Goal: Check status: Check status

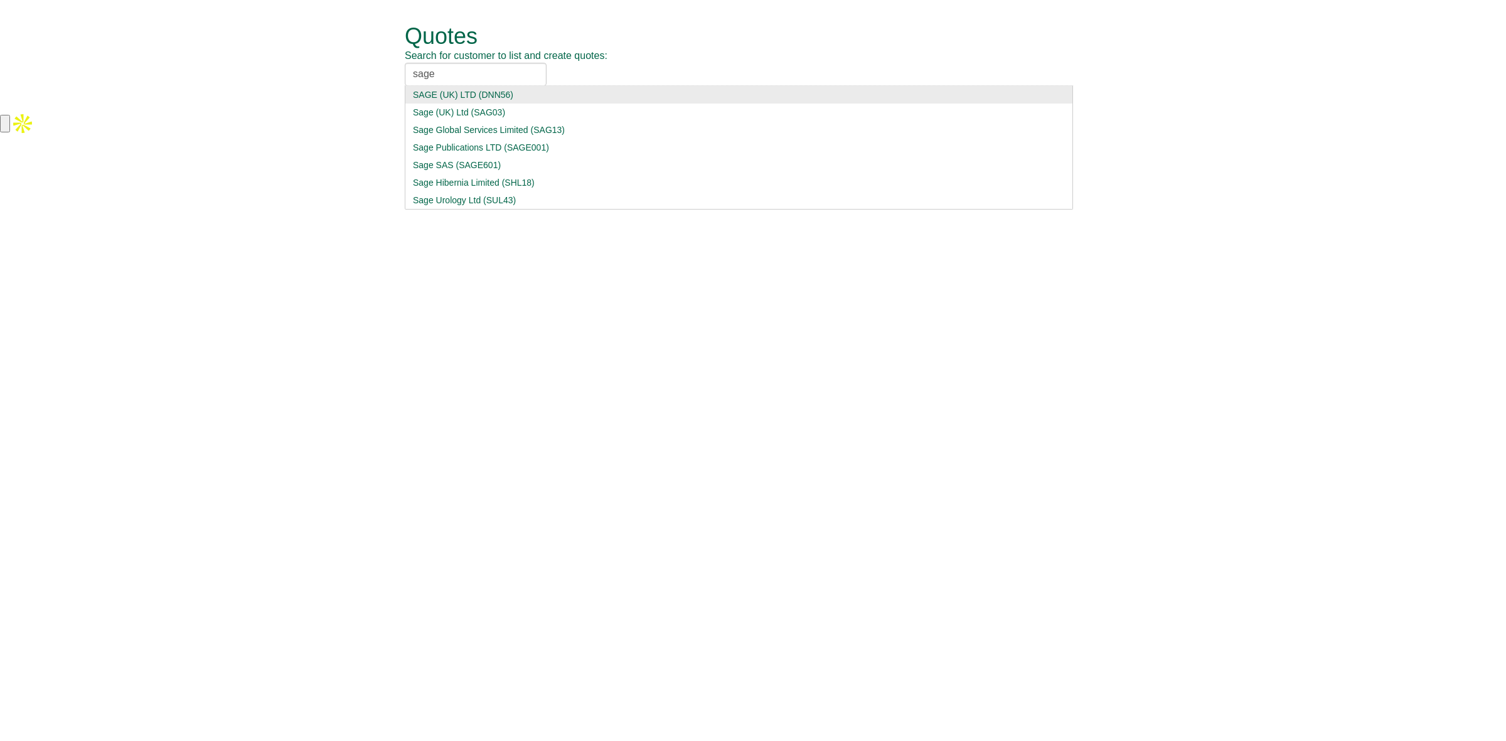
type input "sage"
click at [476, 97] on div "SAGE (UK) LTD (DNN56)" at bounding box center [739, 94] width 652 height 13
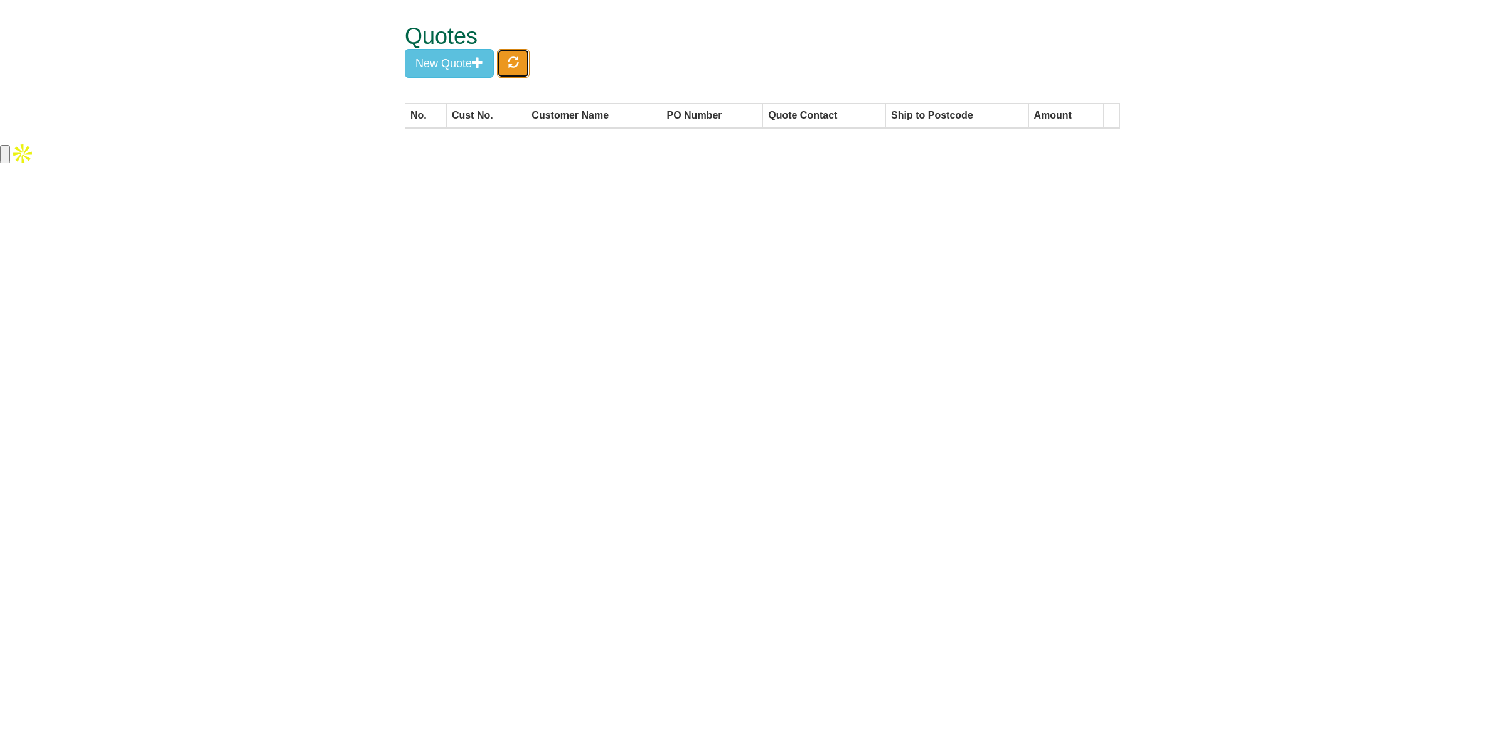
click at [513, 73] on button "button" at bounding box center [513, 63] width 33 height 29
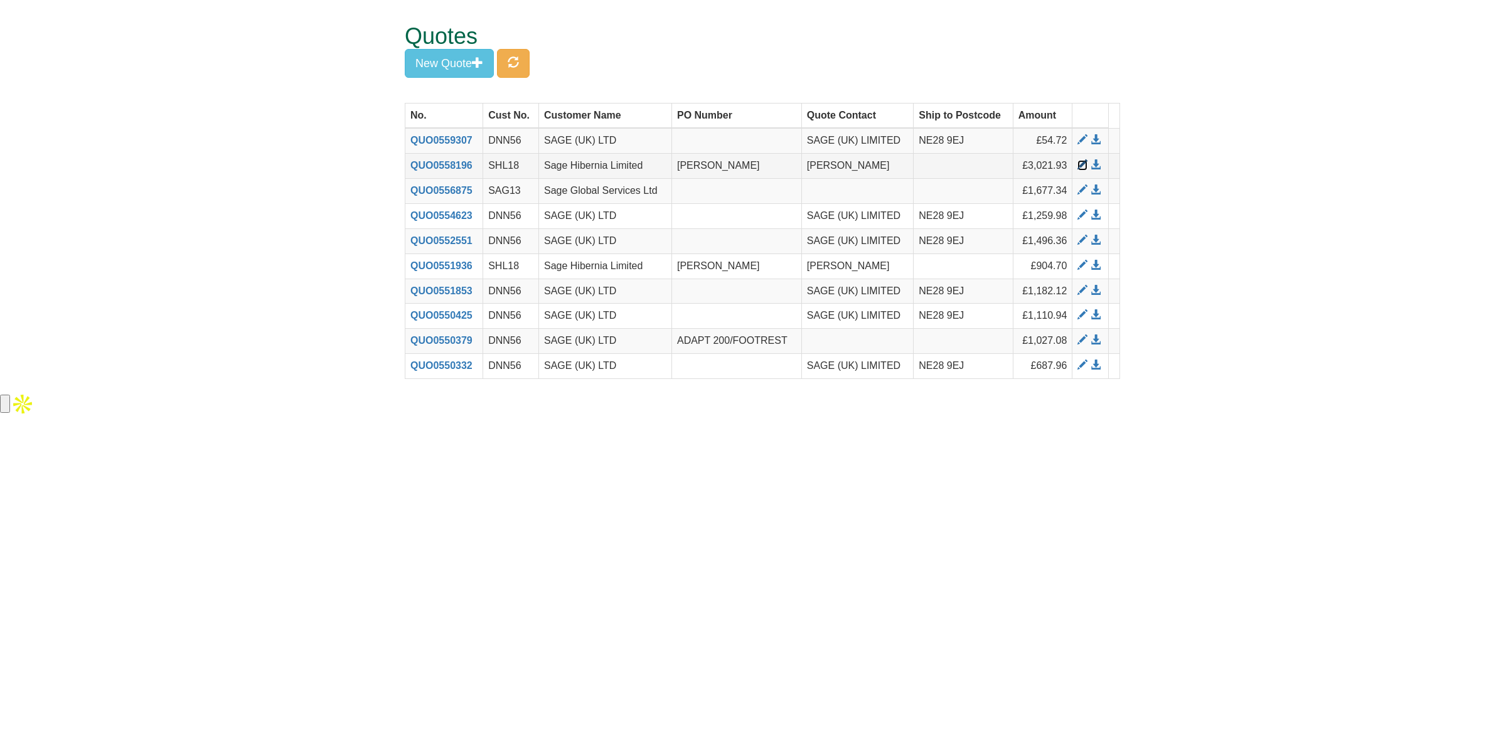
click at [1085, 167] on span at bounding box center [1082, 165] width 10 height 10
click at [1096, 168] on span at bounding box center [1096, 165] width 10 height 10
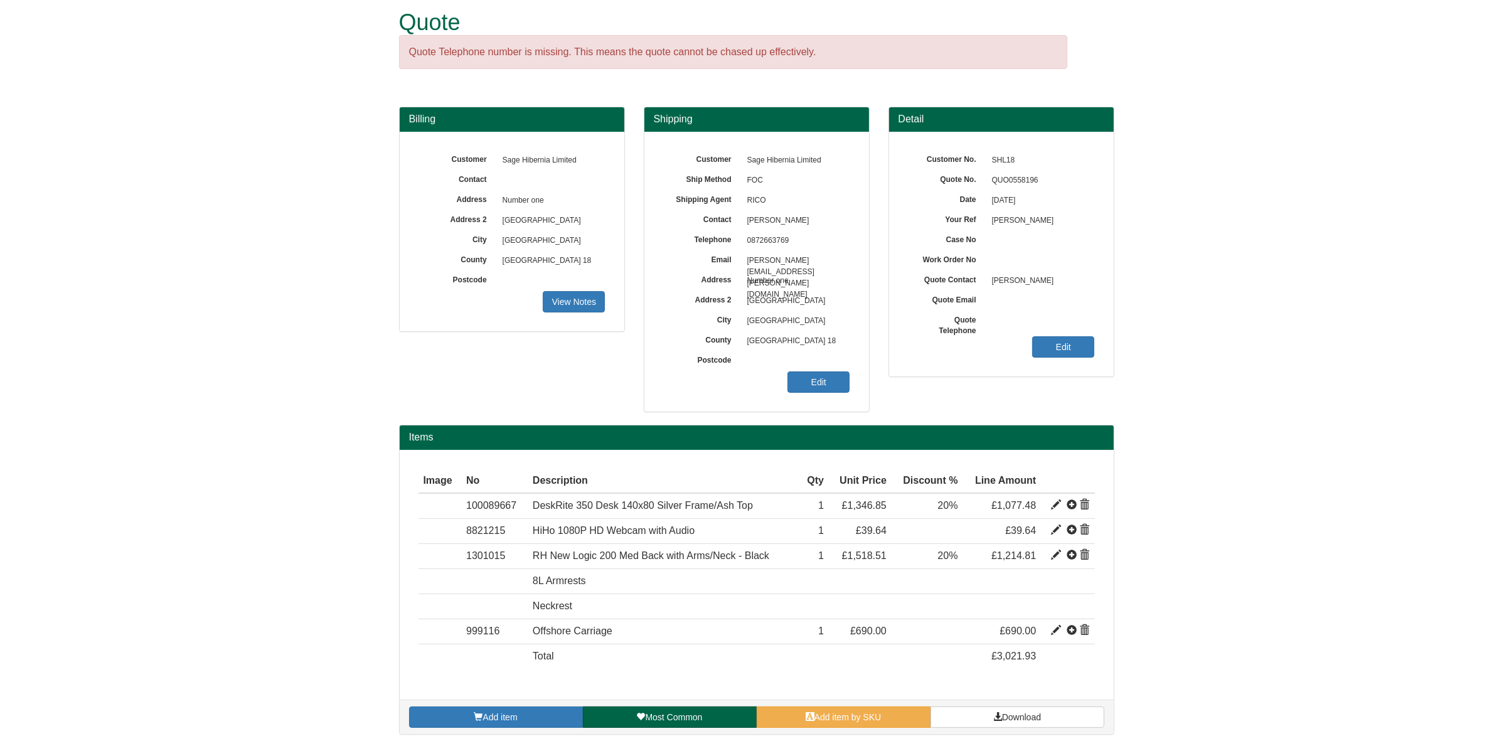
scroll to position [23, 0]
